Goal: Task Accomplishment & Management: Use online tool/utility

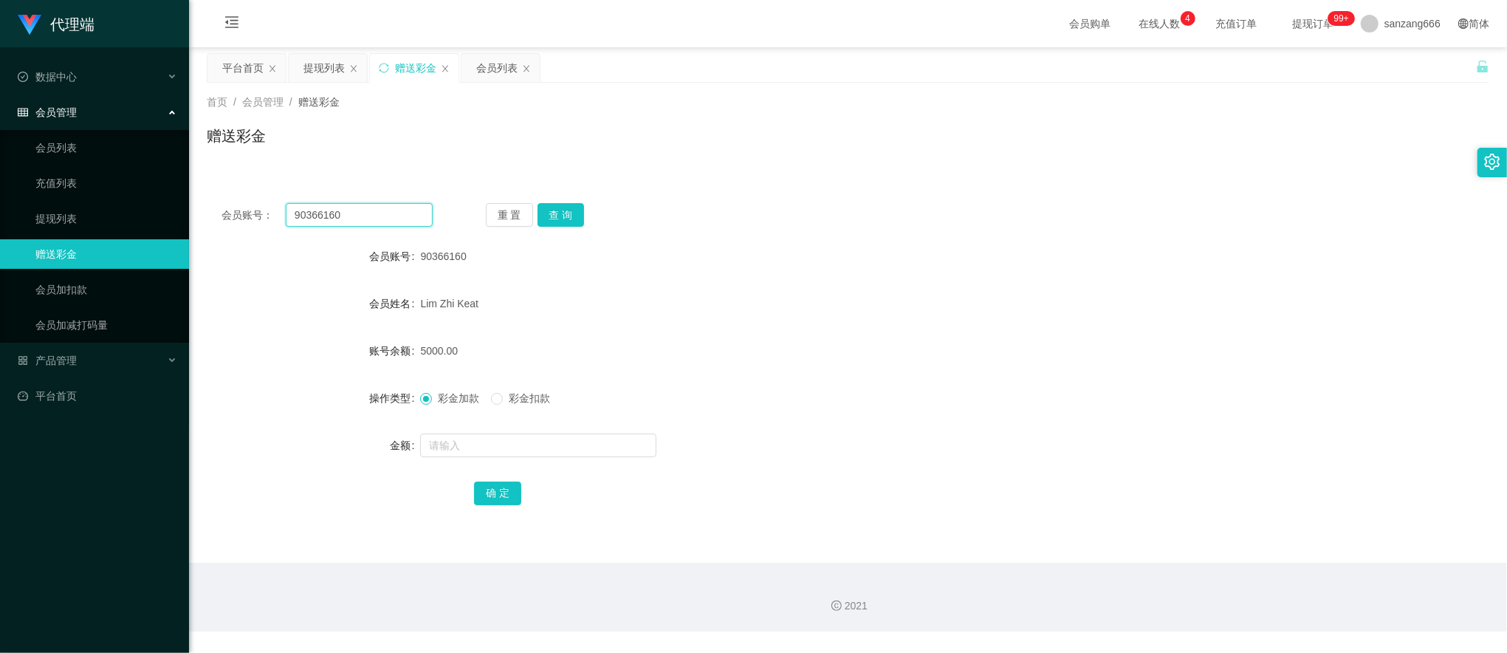
click at [343, 213] on input "90366160" at bounding box center [359, 215] width 147 height 24
paste input "88023031"
type input "88023031"
click at [538, 210] on button "查 询" at bounding box center [561, 215] width 47 height 24
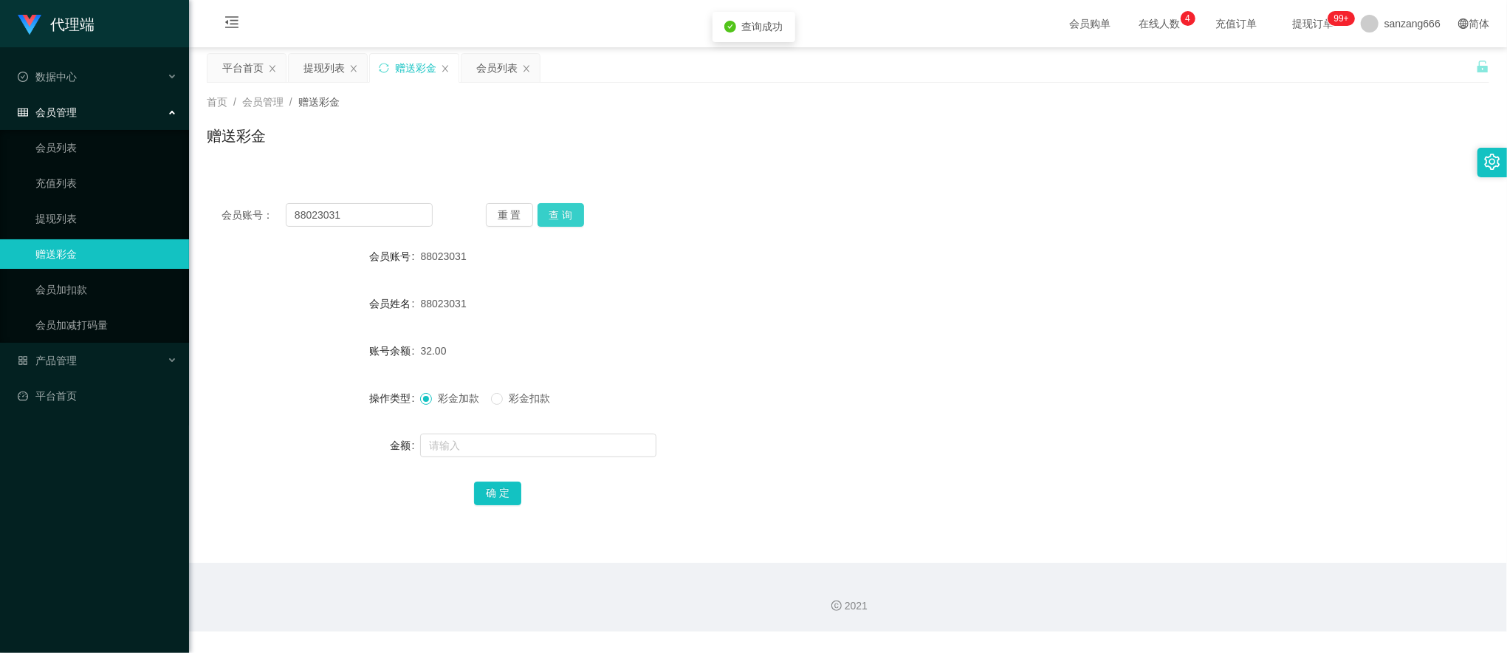
click at [560, 216] on button "查 询" at bounding box center [561, 215] width 47 height 24
click at [470, 442] on input "text" at bounding box center [538, 446] width 236 height 24
type input "32"
click at [496, 491] on button "确 定" at bounding box center [497, 494] width 47 height 24
click at [321, 69] on div "提现列表" at bounding box center [324, 68] width 41 height 28
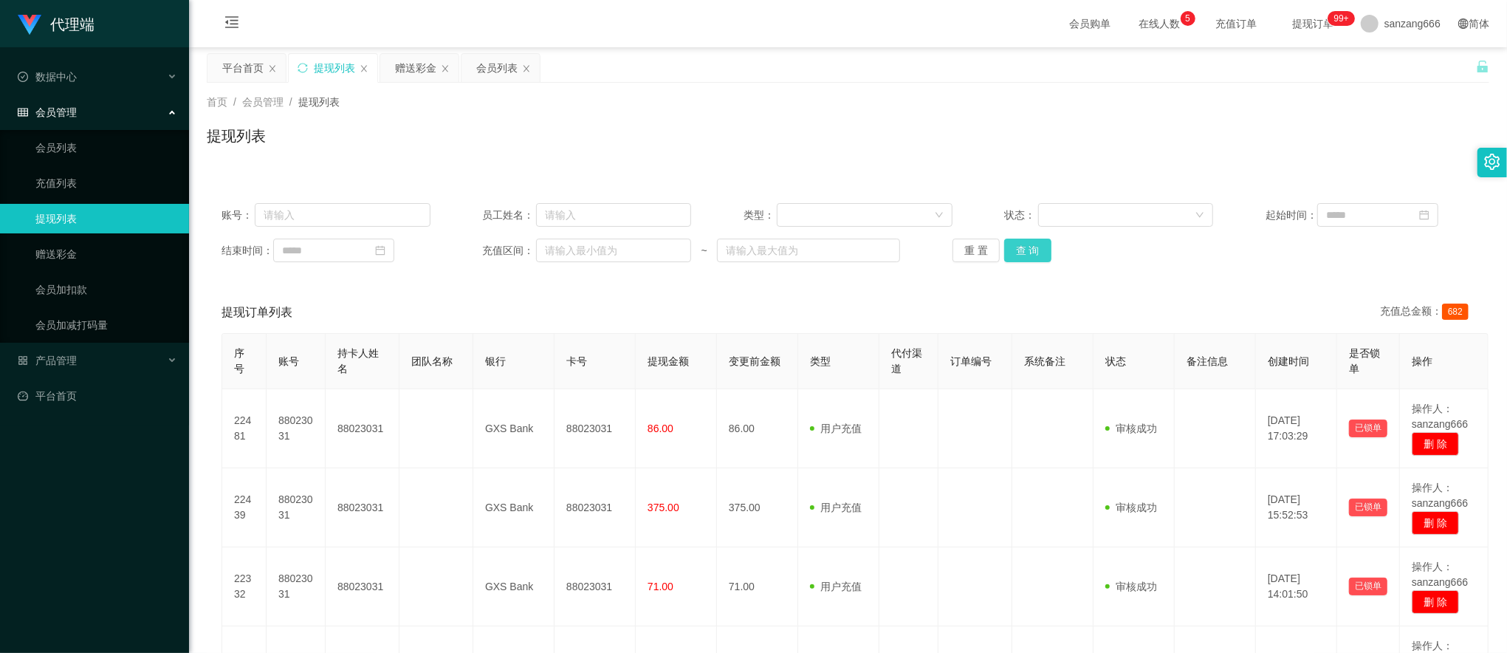
click at [1038, 250] on button "查 询" at bounding box center [1027, 251] width 47 height 24
click at [1023, 255] on button "查 询" at bounding box center [1027, 251] width 47 height 24
click at [417, 62] on div "赠送彩金" at bounding box center [415, 68] width 41 height 28
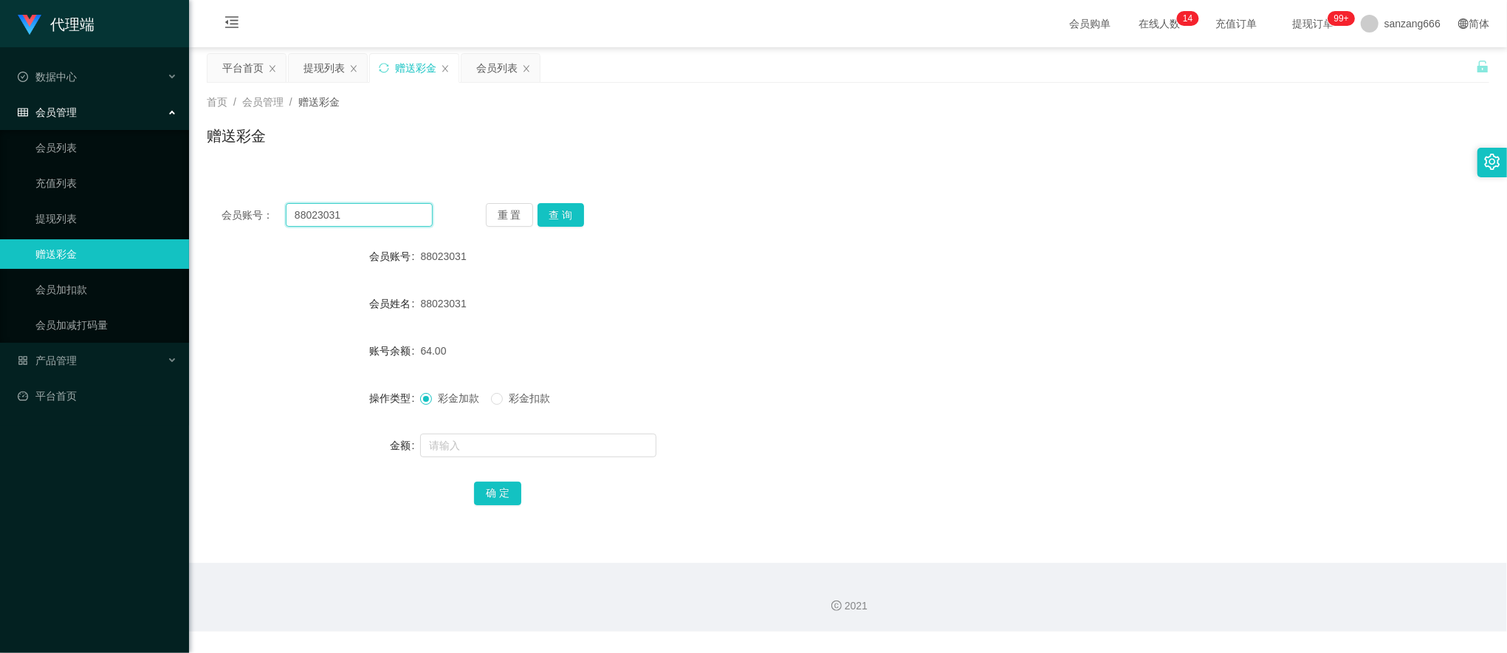
click at [337, 214] on input "88023031" at bounding box center [359, 215] width 147 height 24
click at [568, 213] on button "查 询" at bounding box center [561, 215] width 47 height 24
click at [486, 441] on input "text" at bounding box center [538, 446] width 236 height 24
type input "8"
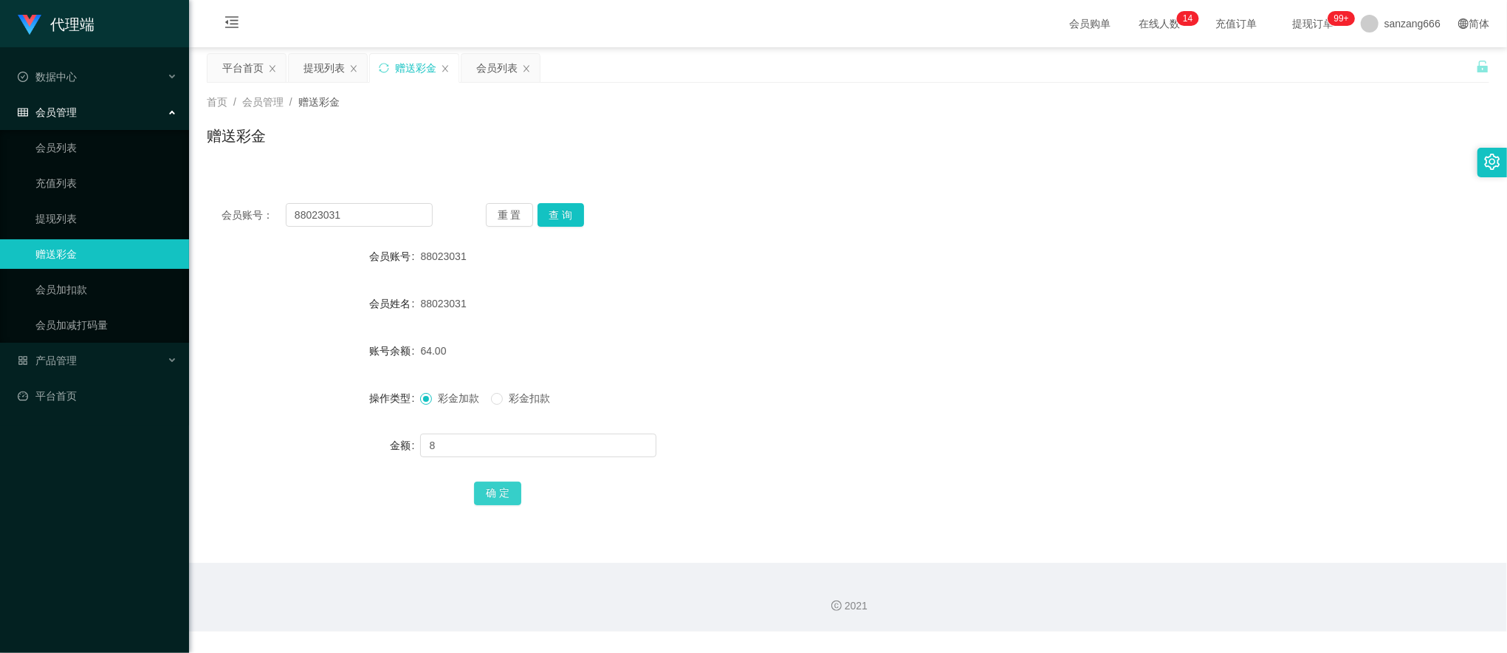
click at [491, 489] on button "确 定" at bounding box center [497, 494] width 47 height 24
click at [325, 56] on div "提现列表" at bounding box center [324, 68] width 41 height 28
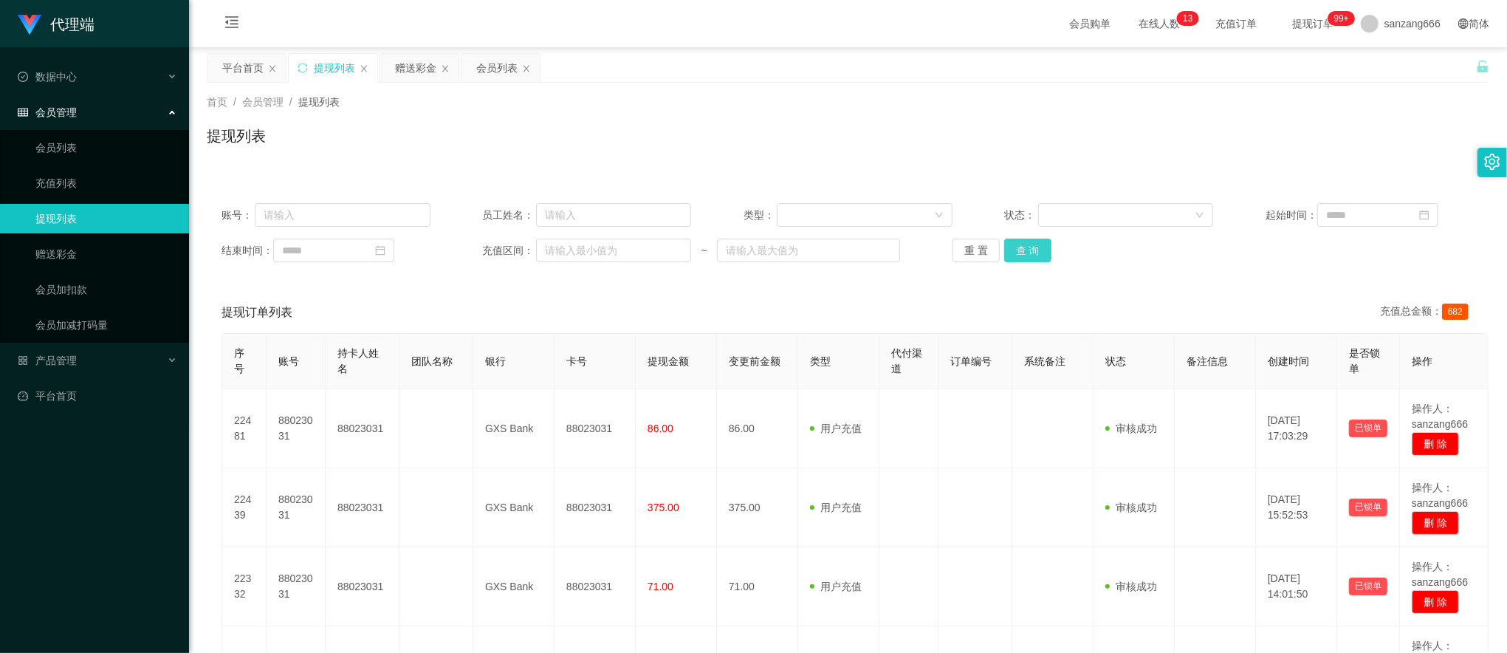
click at [1004, 249] on button "查 询" at bounding box center [1027, 251] width 47 height 24
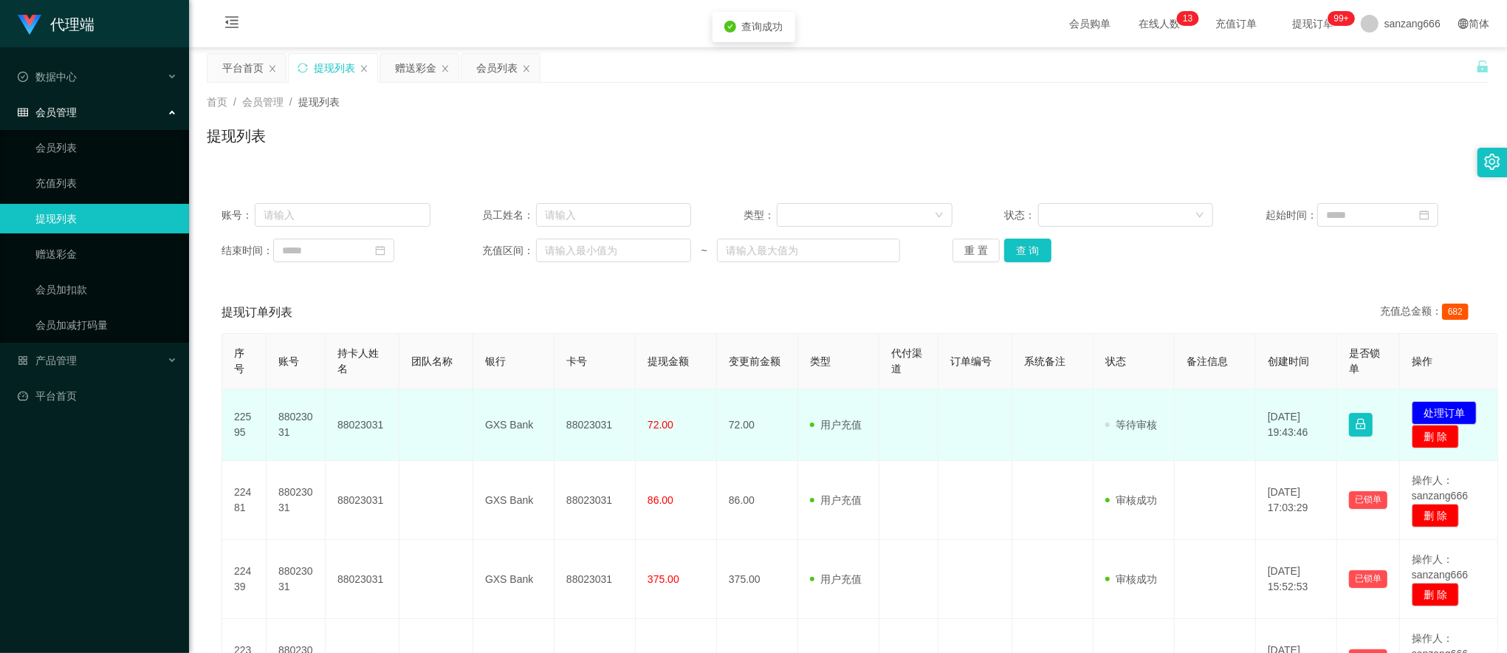
click at [591, 426] on td "88023031" at bounding box center [595, 425] width 81 height 72
copy td "88023031"
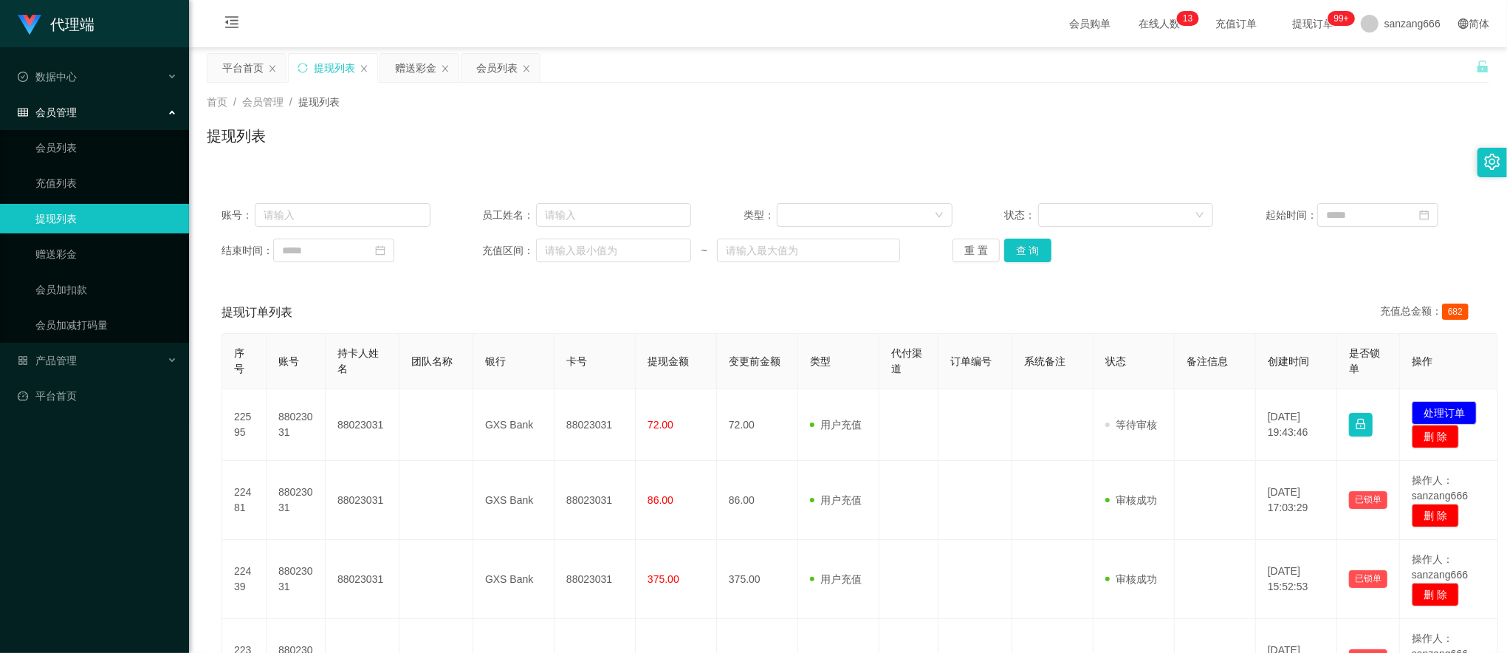
click at [1247, 310] on div "提现订单列表 充值总金额： 682" at bounding box center [848, 312] width 1253 height 41
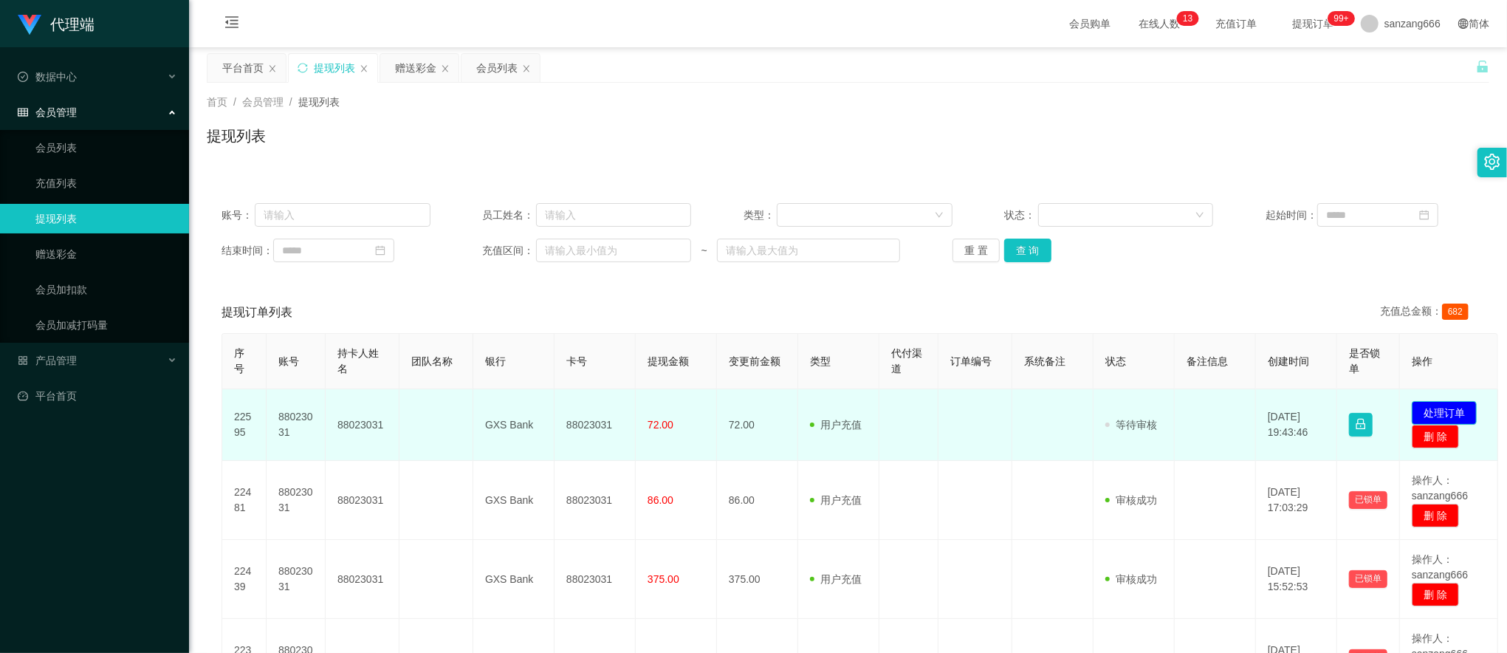
click at [1436, 408] on button "处理订单" at bounding box center [1444, 413] width 65 height 24
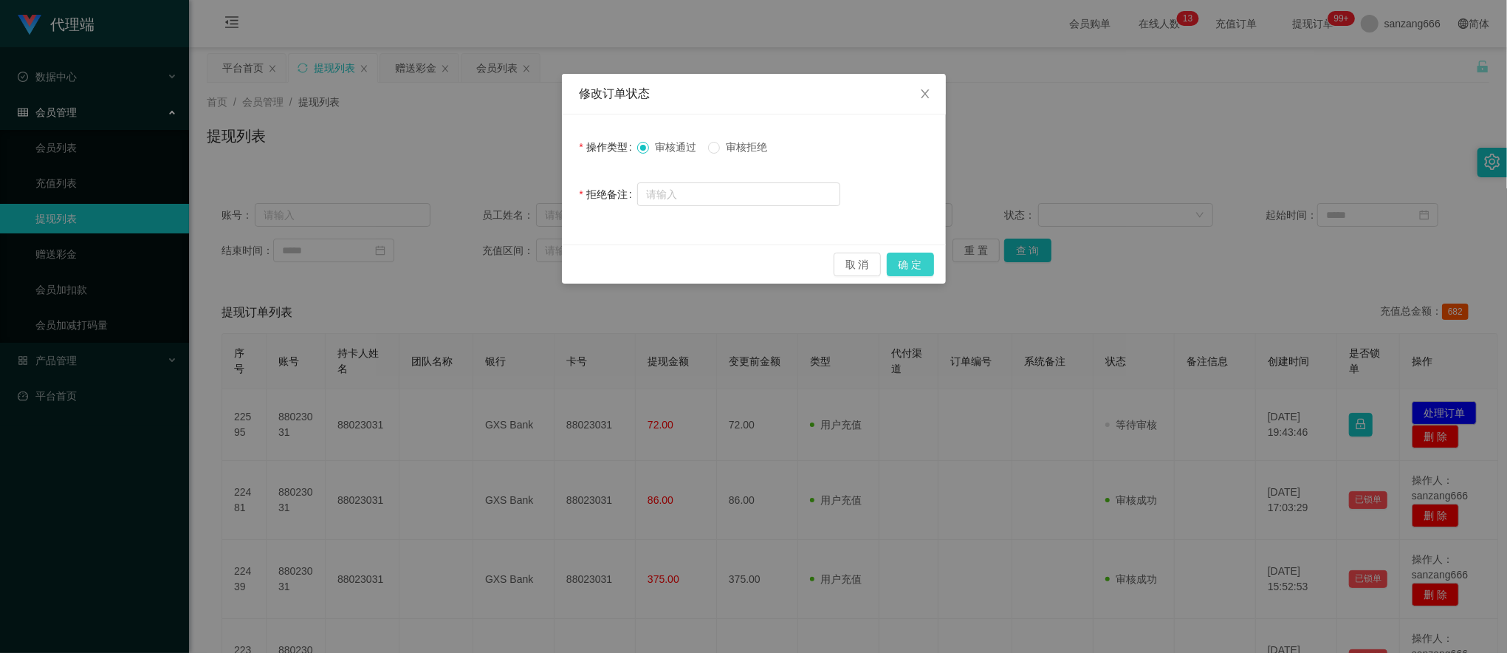
click at [908, 263] on button "确 定" at bounding box center [910, 265] width 47 height 24
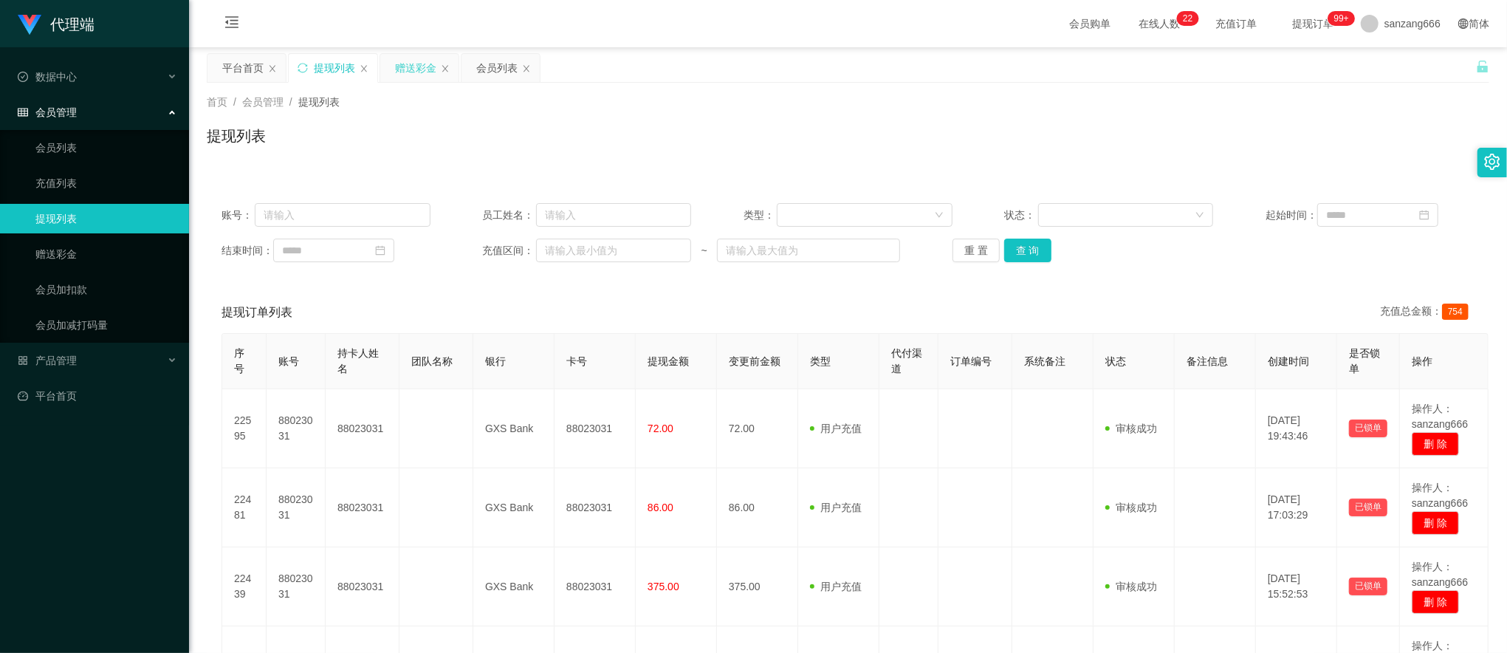
click at [403, 66] on div "赠送彩金" at bounding box center [415, 68] width 41 height 28
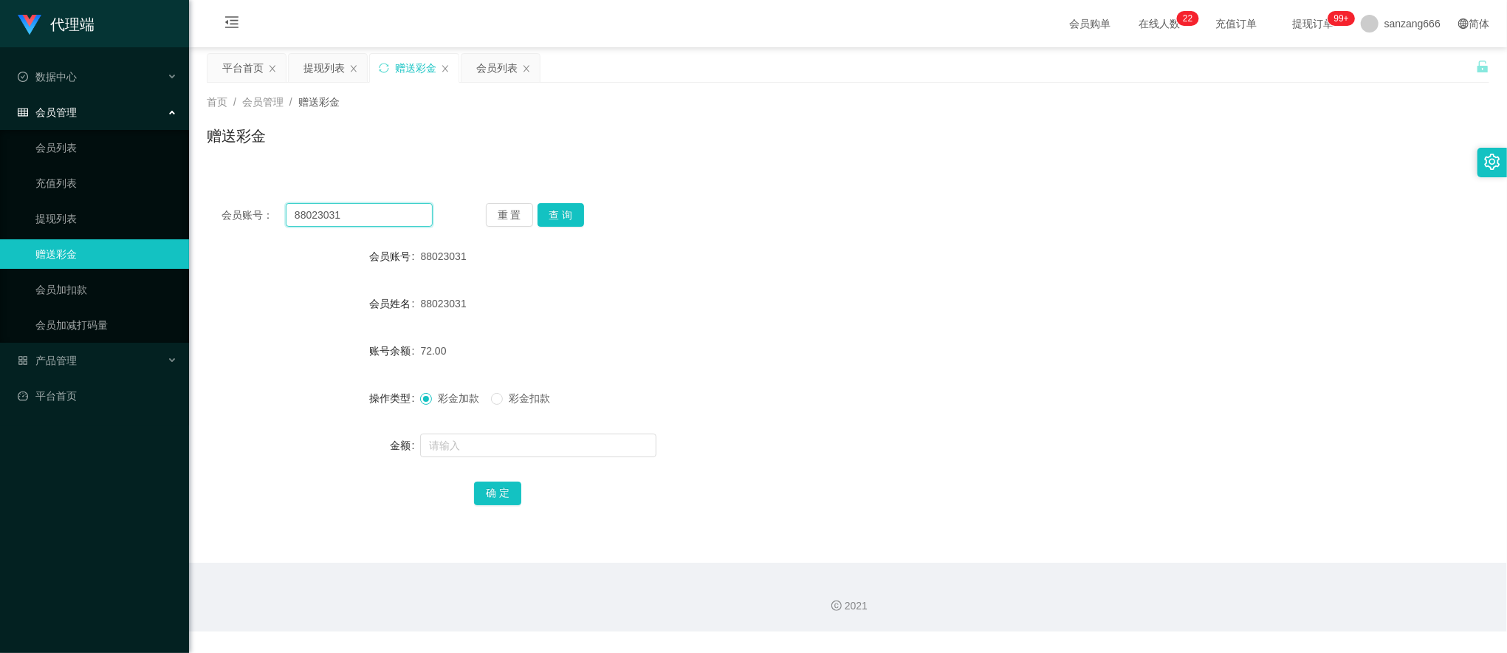
click at [310, 214] on input "88023031" at bounding box center [359, 215] width 147 height 24
paste input "1139679159"
type input "1139679159"
click at [581, 210] on button "查 询" at bounding box center [561, 215] width 47 height 24
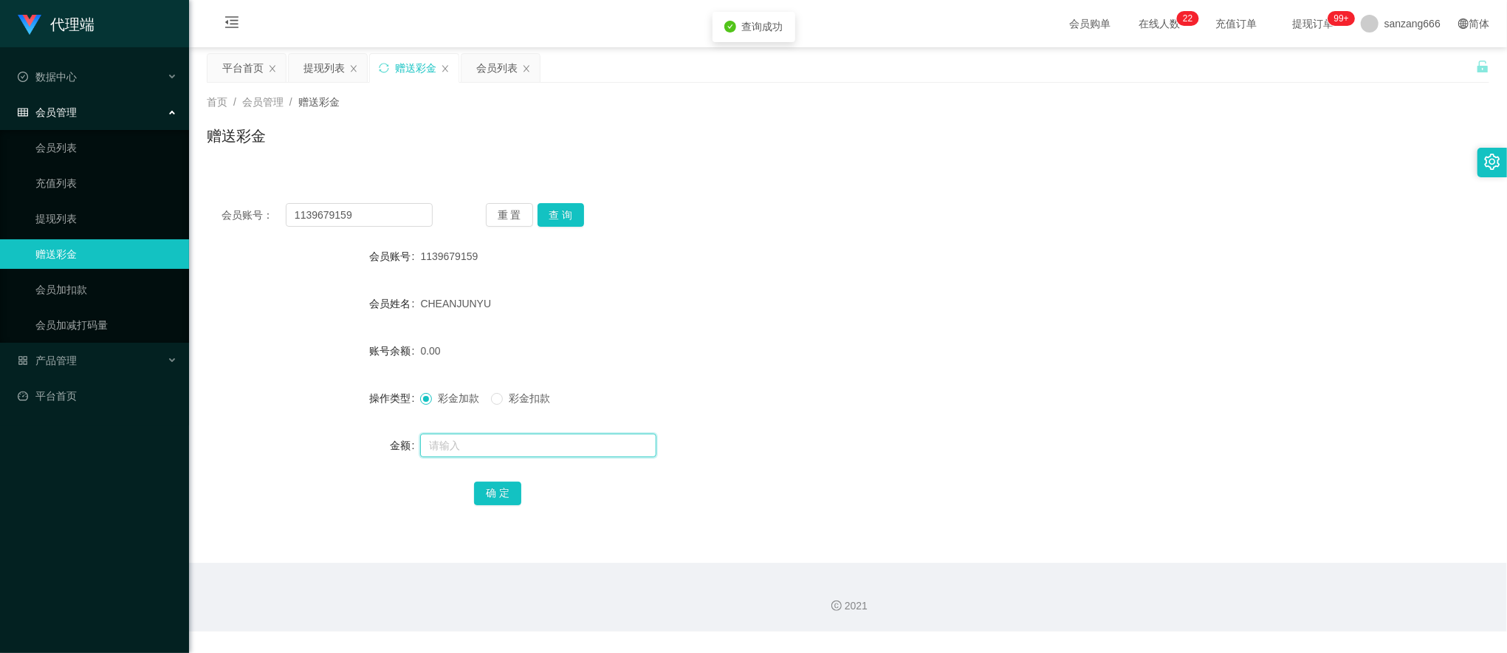
click at [468, 455] on input "text" at bounding box center [538, 446] width 236 height 24
type input "64"
click at [495, 495] on button "确 定" at bounding box center [497, 494] width 47 height 24
click at [501, 69] on div "会员列表" at bounding box center [496, 68] width 41 height 28
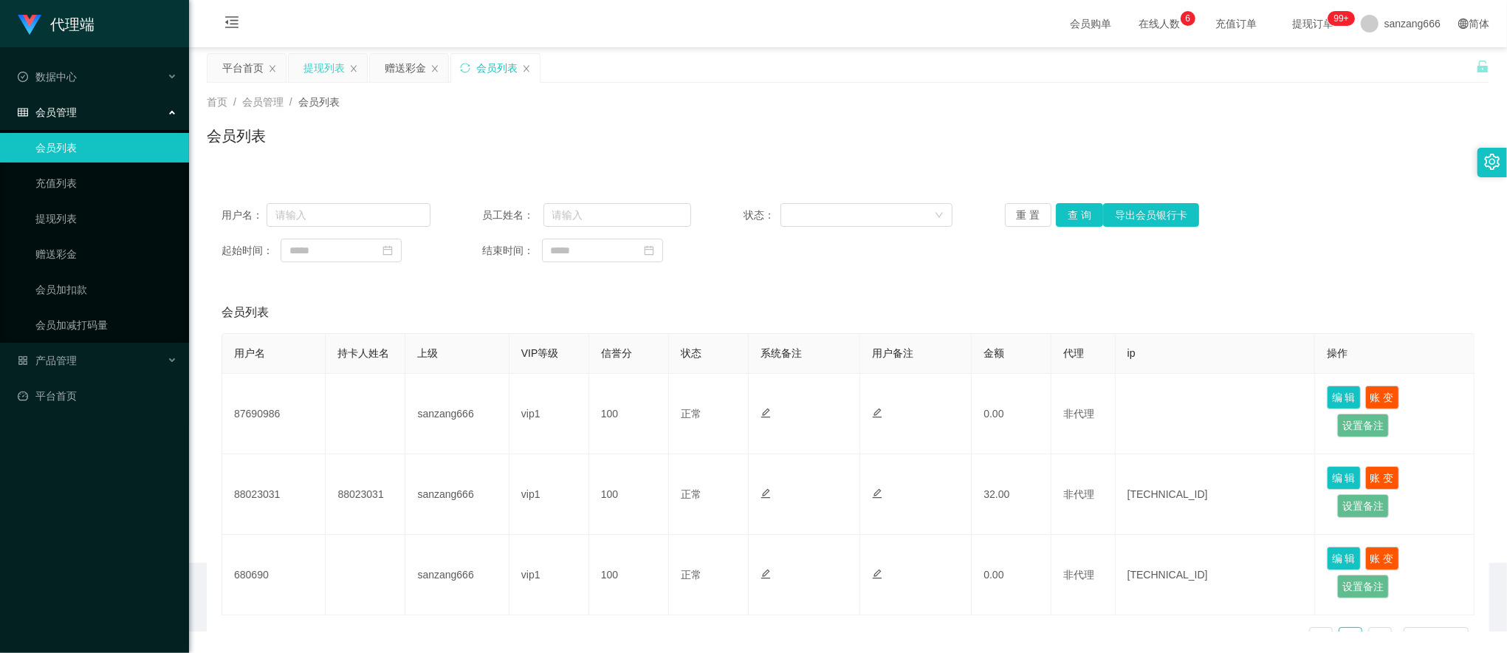
click at [335, 72] on div "提现列表" at bounding box center [324, 68] width 41 height 28
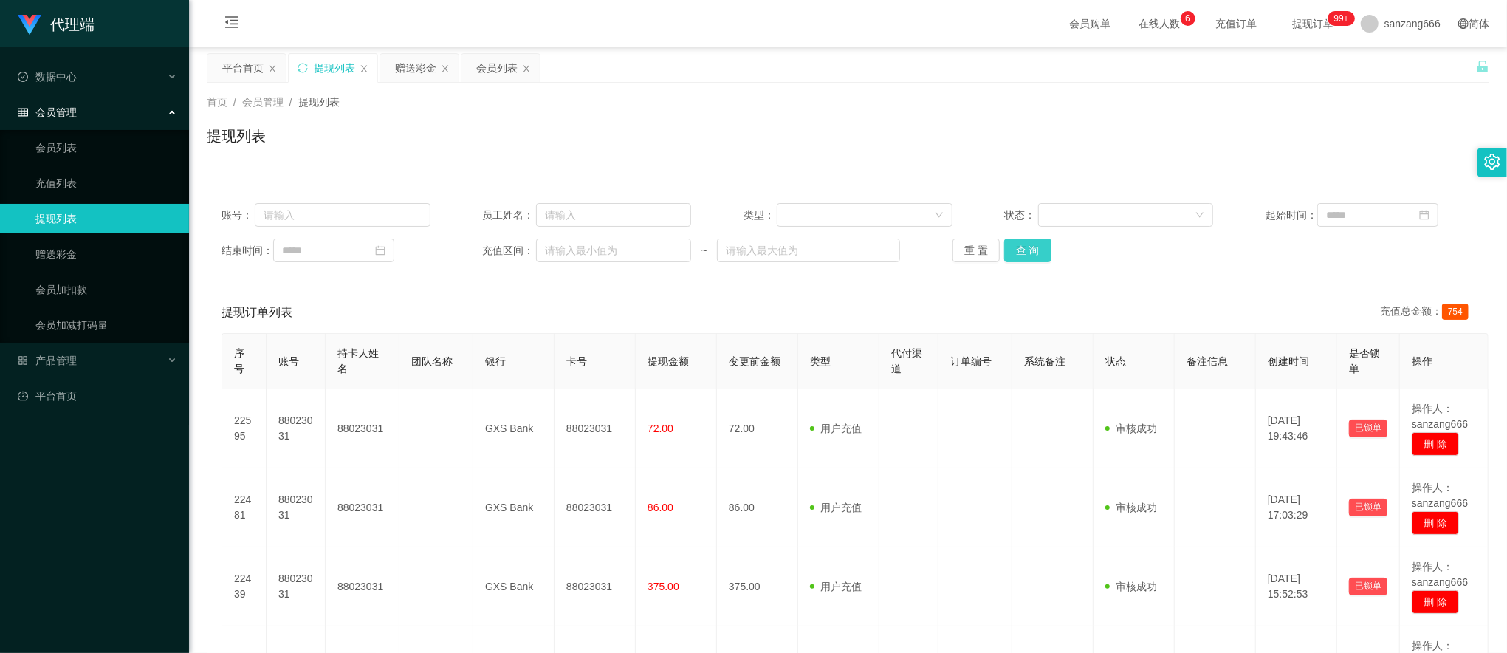
click at [1019, 247] on button "查 询" at bounding box center [1027, 251] width 47 height 24
